Goal: Task Accomplishment & Management: Complete application form

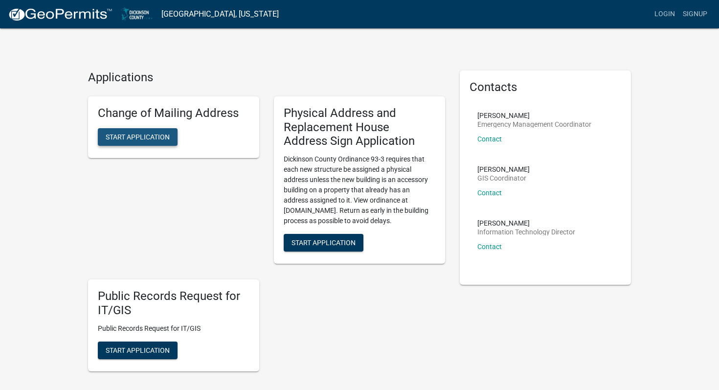
click at [148, 138] on span "Start Application" at bounding box center [138, 137] width 64 height 8
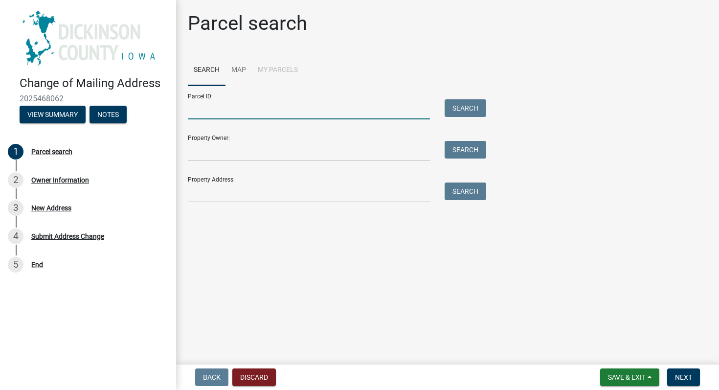
click at [312, 113] on input "Parcel ID:" at bounding box center [309, 109] width 242 height 20
type input "0601181005"
click at [463, 108] on button "Search" at bounding box center [466, 108] width 42 height 18
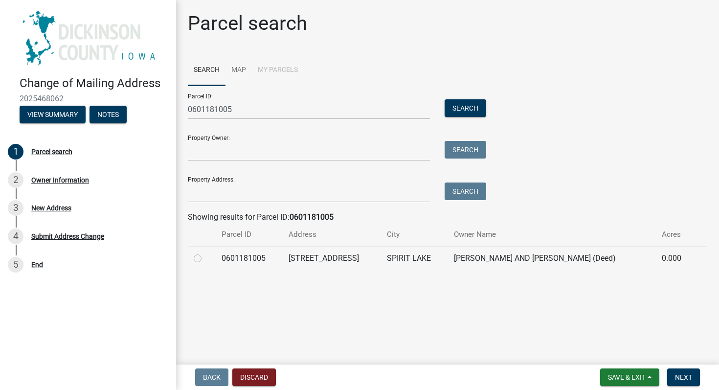
click at [205, 252] on label at bounding box center [205, 252] width 0 height 0
click at [205, 259] on input "radio" at bounding box center [208, 255] width 6 height 6
radio input "true"
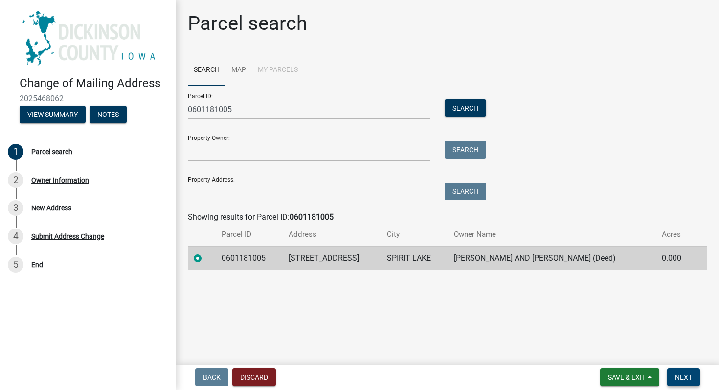
click at [684, 381] on span "Next" at bounding box center [683, 377] width 17 height 8
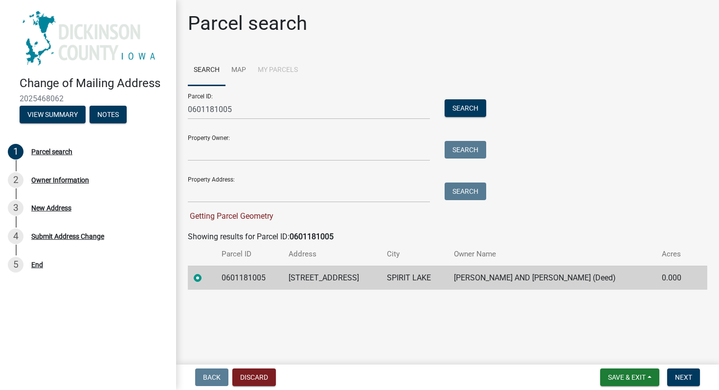
click at [509, 277] on td "[PERSON_NAME] AND [PERSON_NAME] (Deed)" at bounding box center [552, 278] width 208 height 24
click at [685, 378] on span "Next" at bounding box center [683, 377] width 17 height 8
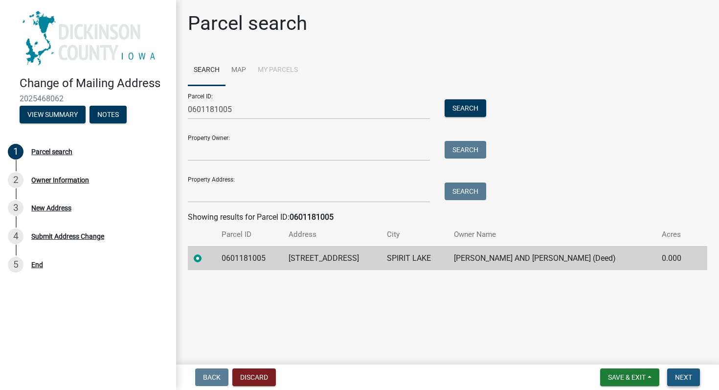
click at [679, 375] on span "Next" at bounding box center [683, 377] width 17 height 8
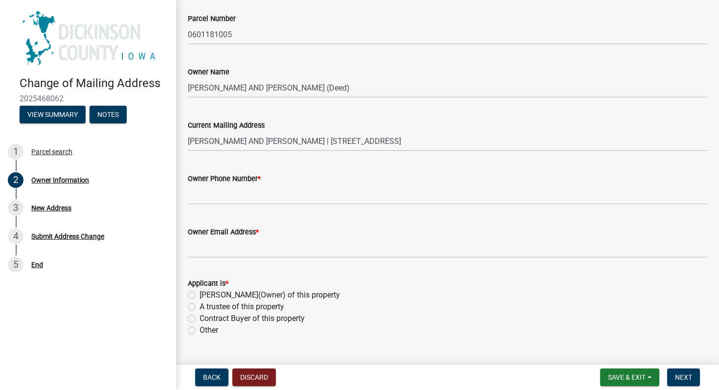
scroll to position [57, 0]
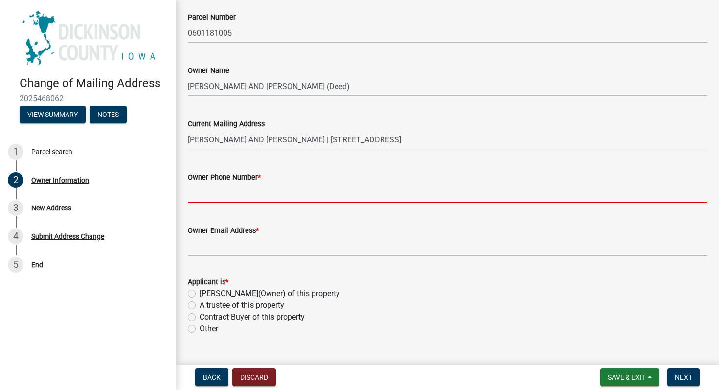
click at [391, 194] on input "Owner Phone Number *" at bounding box center [447, 193] width 519 height 20
type input "4026721149"
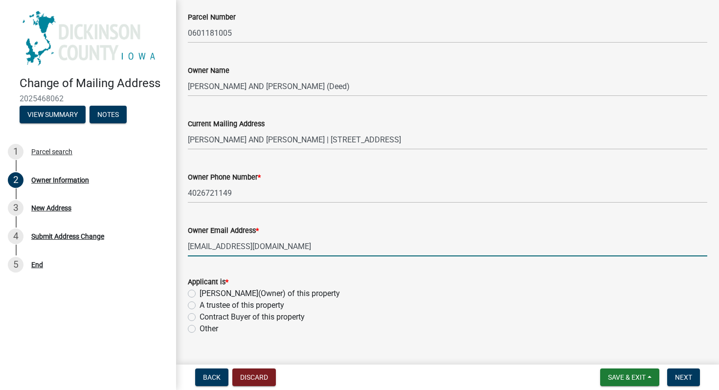
click at [308, 247] on input "[EMAIL_ADDRESS][DOMAIN_NAME]" at bounding box center [447, 246] width 519 height 20
type input "[DOMAIN_NAME][EMAIL_ADDRESS][DOMAIN_NAME]"
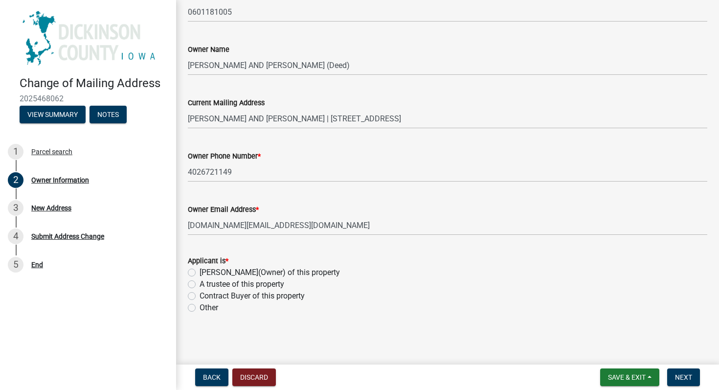
click at [200, 273] on label "[PERSON_NAME](Owner) of this property" at bounding box center [270, 273] width 140 height 12
click at [200, 273] on input "[PERSON_NAME](Owner) of this property" at bounding box center [203, 270] width 6 height 6
radio input "true"
click at [688, 377] on span "Next" at bounding box center [683, 377] width 17 height 8
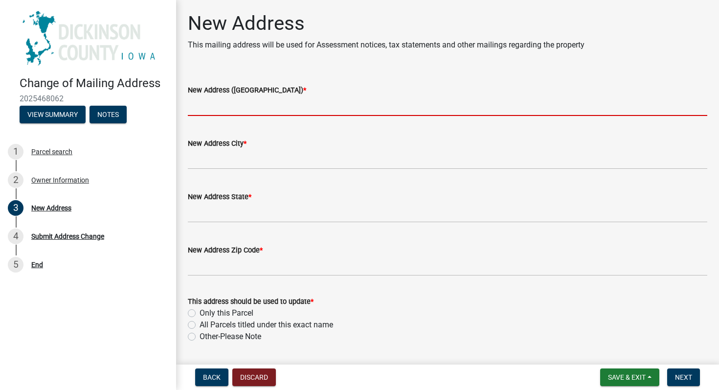
click at [353, 109] on input "New Address ([GEOGRAPHIC_DATA]) *" at bounding box center [447, 106] width 519 height 20
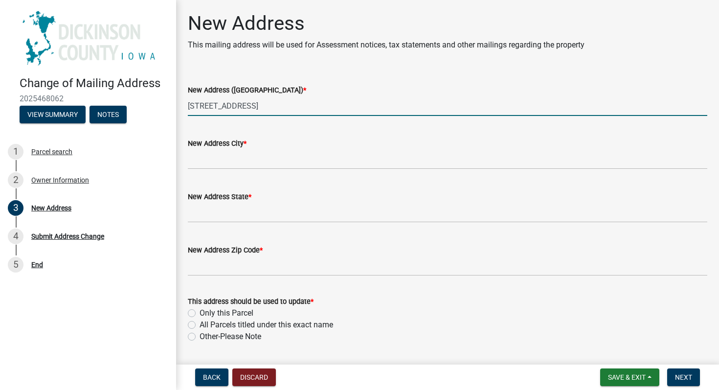
type input "[STREET_ADDRESS]"
click at [277, 159] on input "New Address City *" at bounding box center [447, 159] width 519 height 20
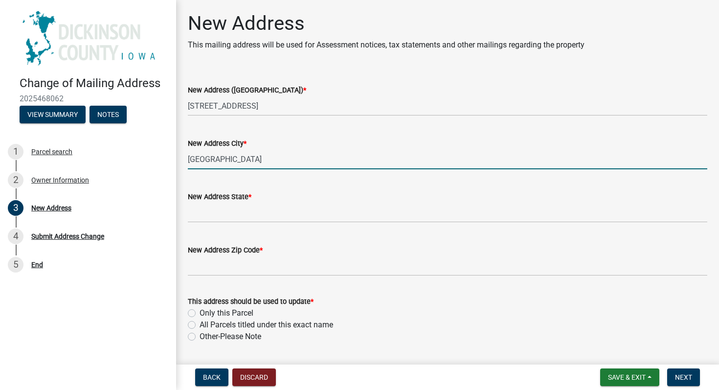
type input "[GEOGRAPHIC_DATA]"
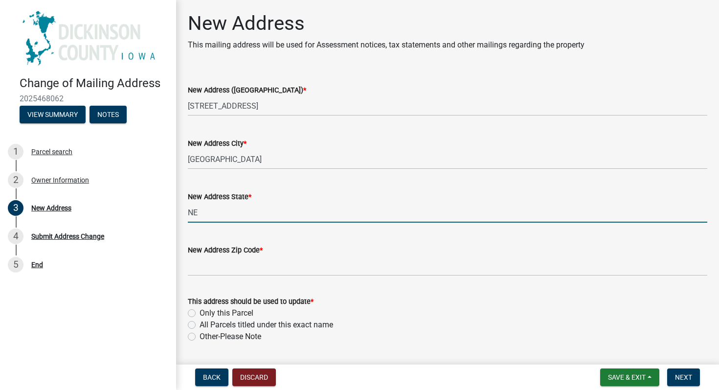
type input "NE"
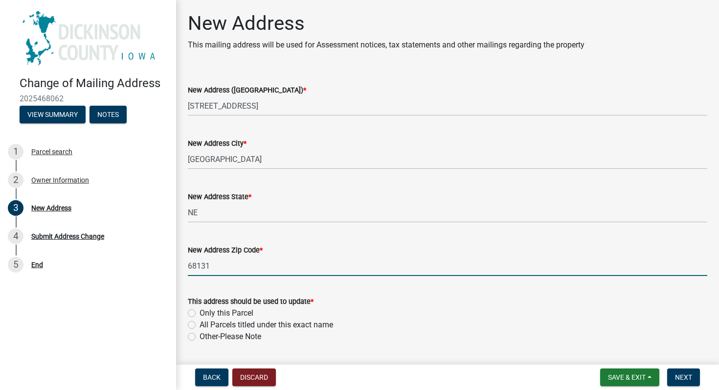
click at [425, 268] on input "68131" at bounding box center [447, 266] width 519 height 20
type input "68131"
click at [476, 300] on div "This address should be used to update *" at bounding box center [447, 301] width 519 height 12
click at [200, 315] on label "Only this Parcel" at bounding box center [227, 313] width 54 height 12
click at [200, 314] on input "Only this Parcel" at bounding box center [203, 310] width 6 height 6
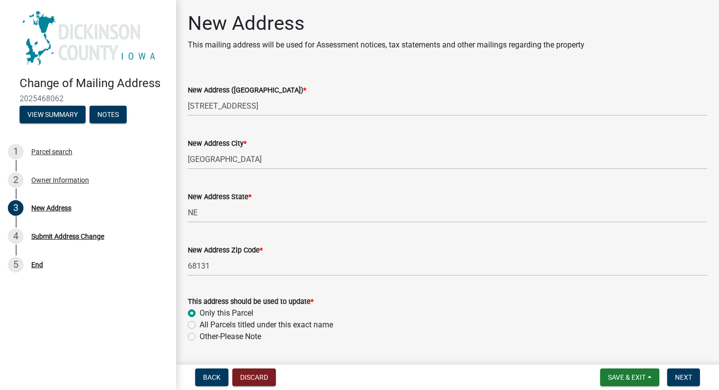
radio input "true"
click at [686, 378] on span "Next" at bounding box center [683, 377] width 17 height 8
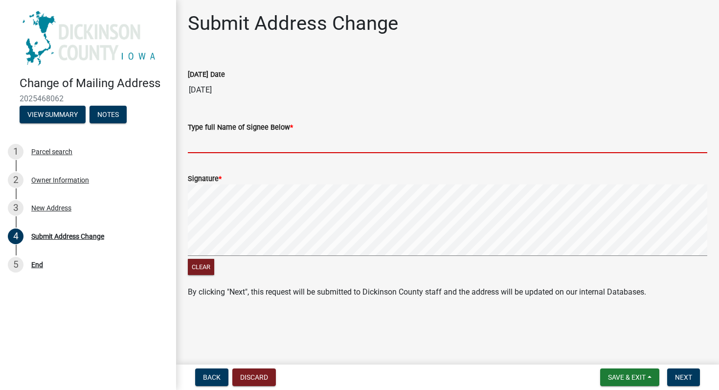
click at [339, 140] on input "Type full Name of Signee Below *" at bounding box center [447, 143] width 519 height 20
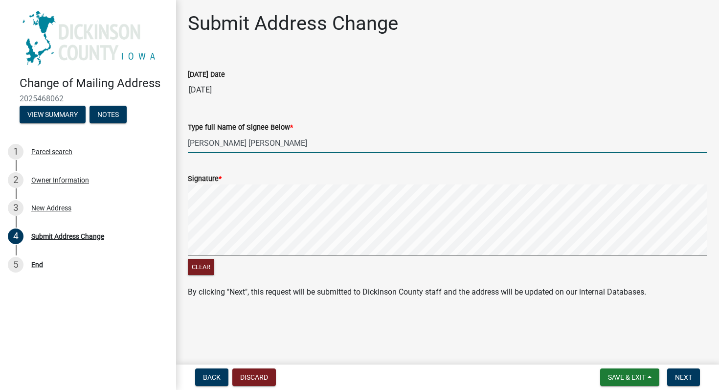
type input "[PERSON_NAME] [PERSON_NAME]"
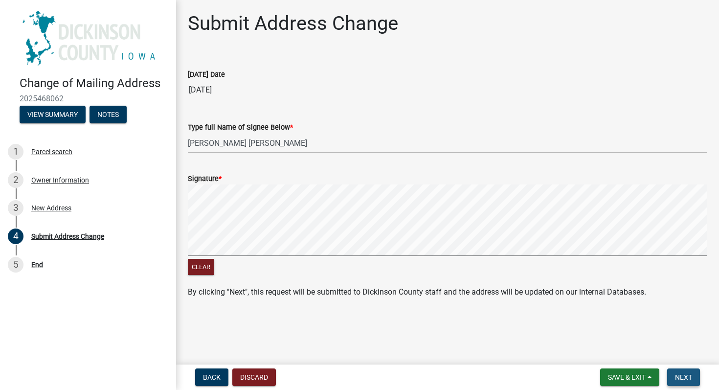
click at [681, 379] on span "Next" at bounding box center [683, 377] width 17 height 8
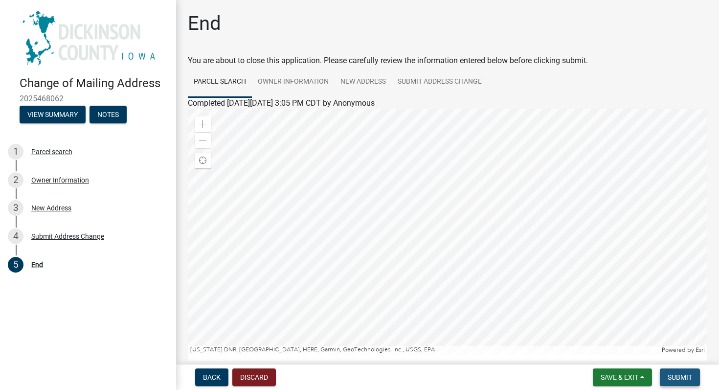
click at [681, 379] on span "Submit" at bounding box center [680, 377] width 24 height 8
